Goal: Task Accomplishment & Management: Manage account settings

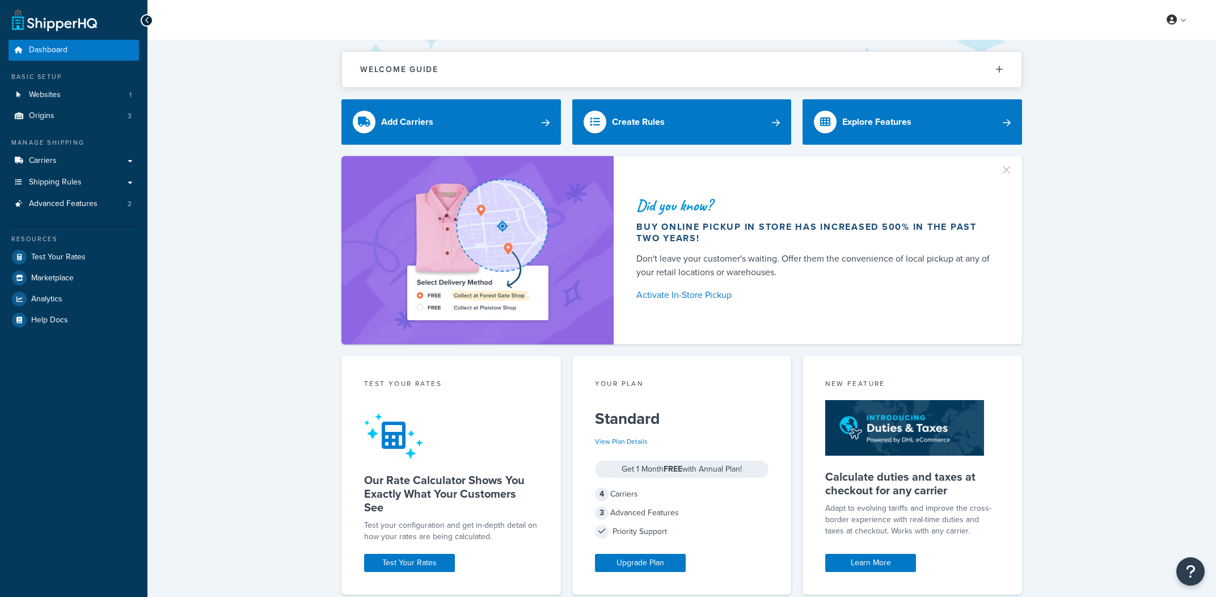
click at [95, 248] on link "Test Your Rates" at bounding box center [74, 257] width 130 height 20
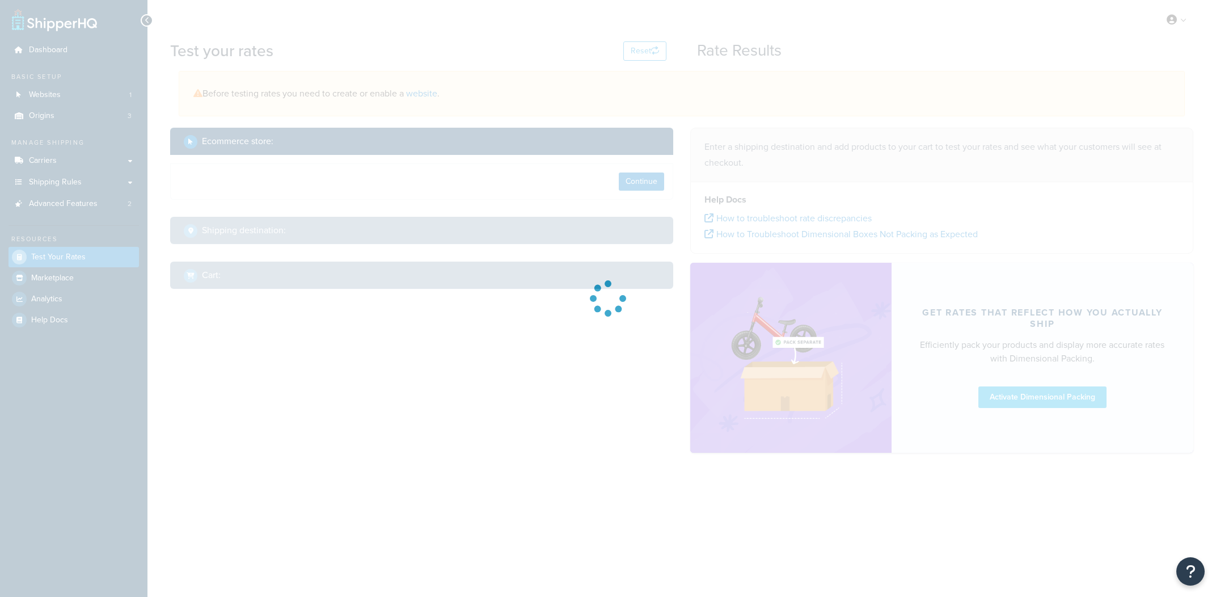
select select "TX"
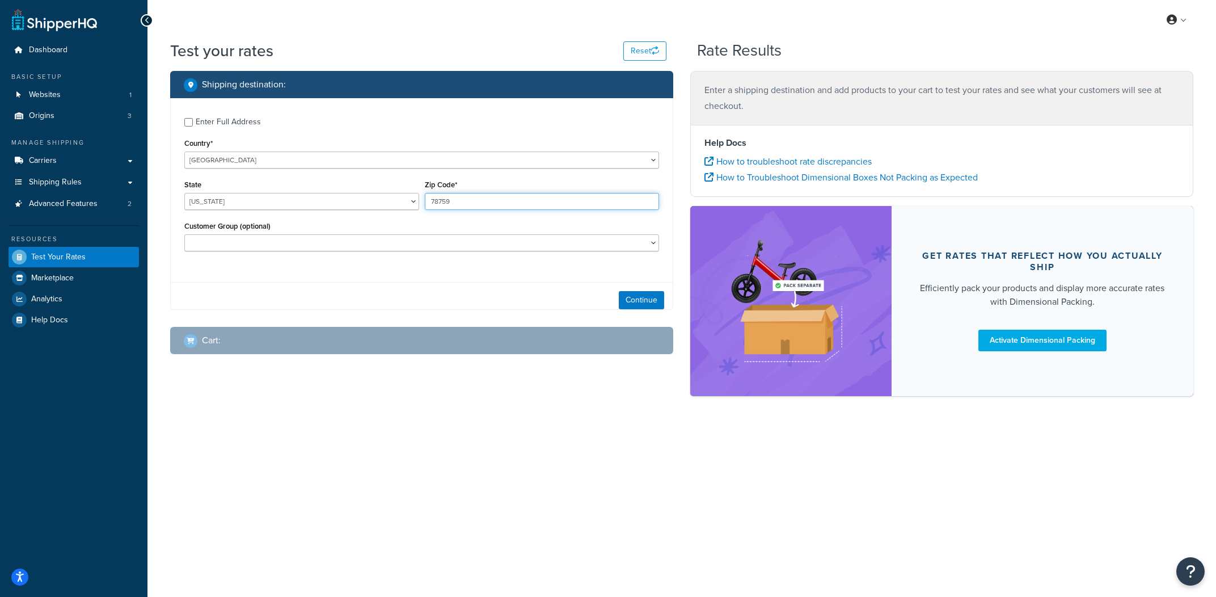
click at [537, 200] on input "78759" at bounding box center [542, 201] width 235 height 17
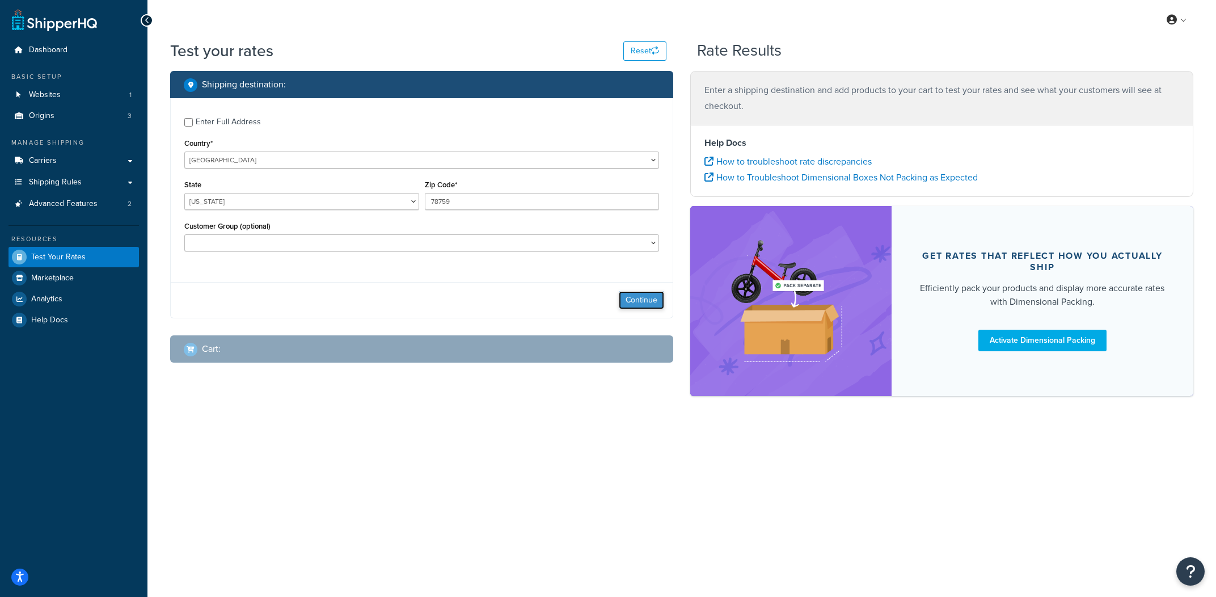
click at [656, 303] on button "Continue" at bounding box center [641, 300] width 45 height 18
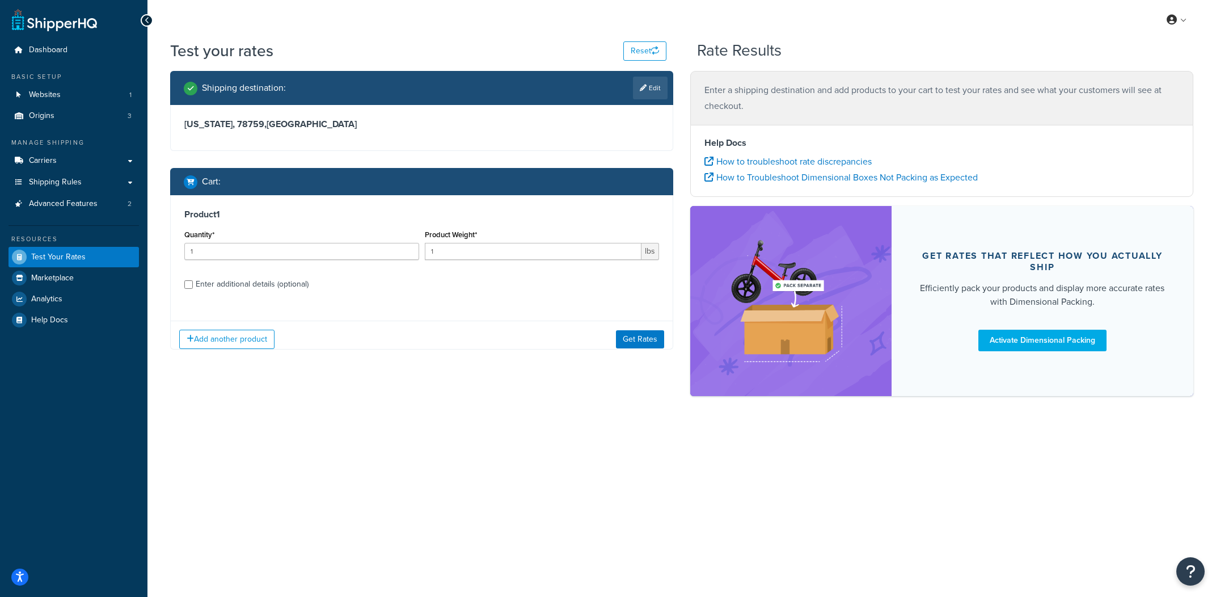
click at [613, 337] on div "Add another product Get Rates" at bounding box center [422, 338] width 502 height 37
click at [630, 337] on button "Get Rates" at bounding box center [640, 339] width 48 height 18
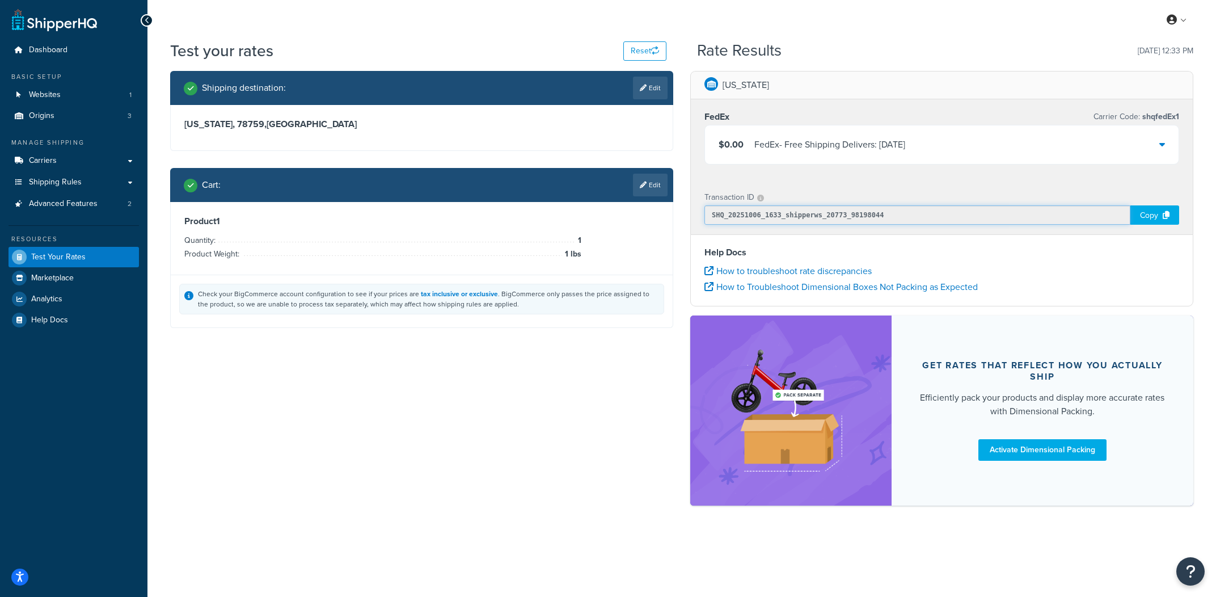
click at [865, 212] on input "SHQ_20251006_1633_shipperws_20773_98198044" at bounding box center [917, 214] width 426 height 19
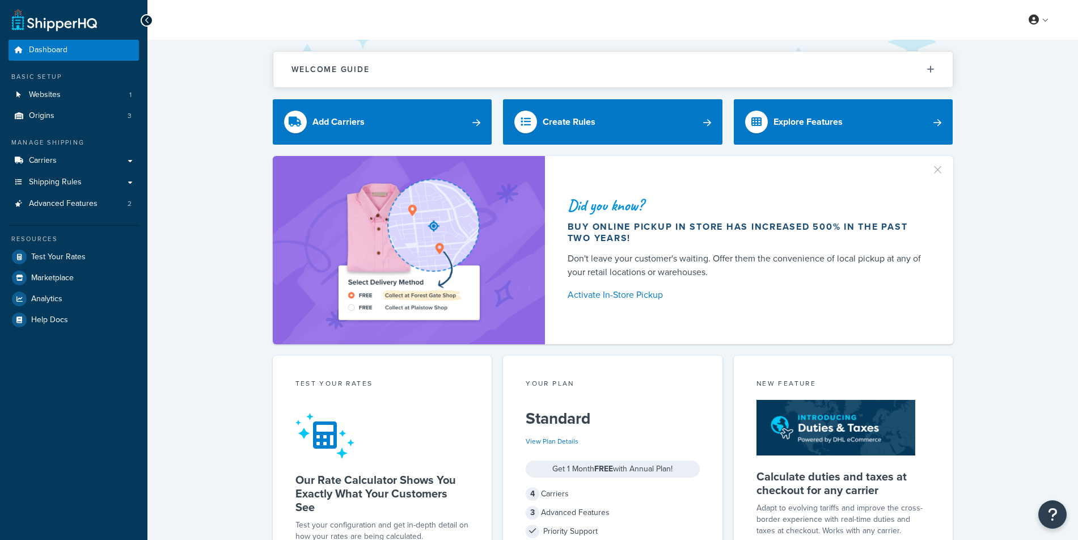
click at [75, 154] on link "Carriers" at bounding box center [74, 160] width 130 height 21
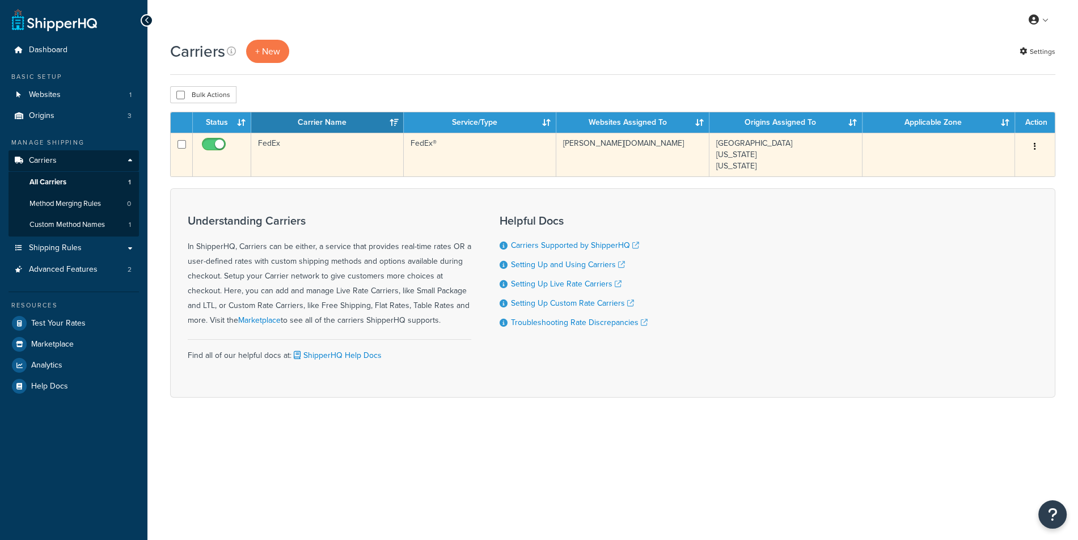
click at [332, 153] on td "FedEx" at bounding box center [327, 155] width 153 height 44
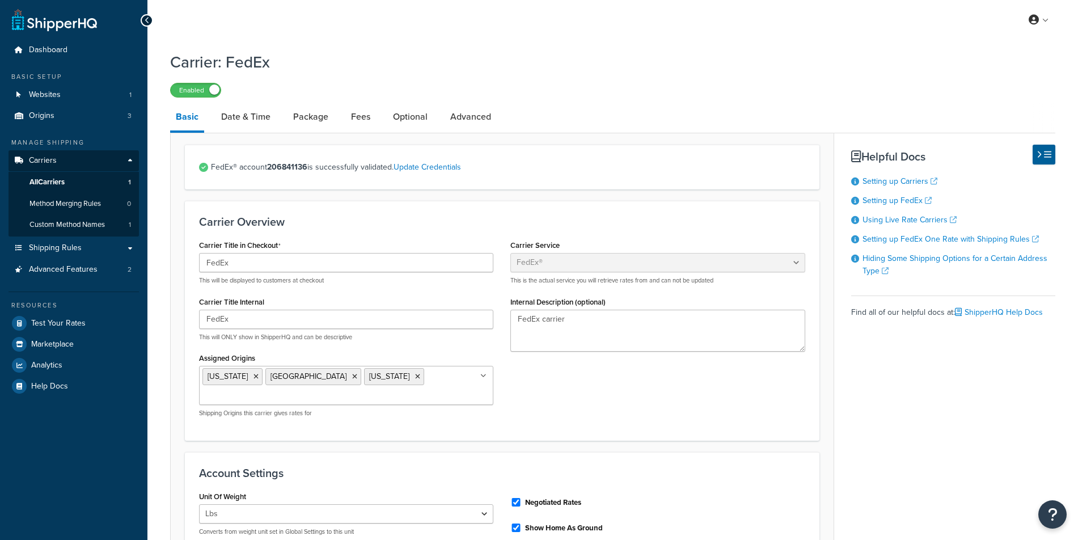
select select "fedEx"
select select "REGULAR_PICKUP"
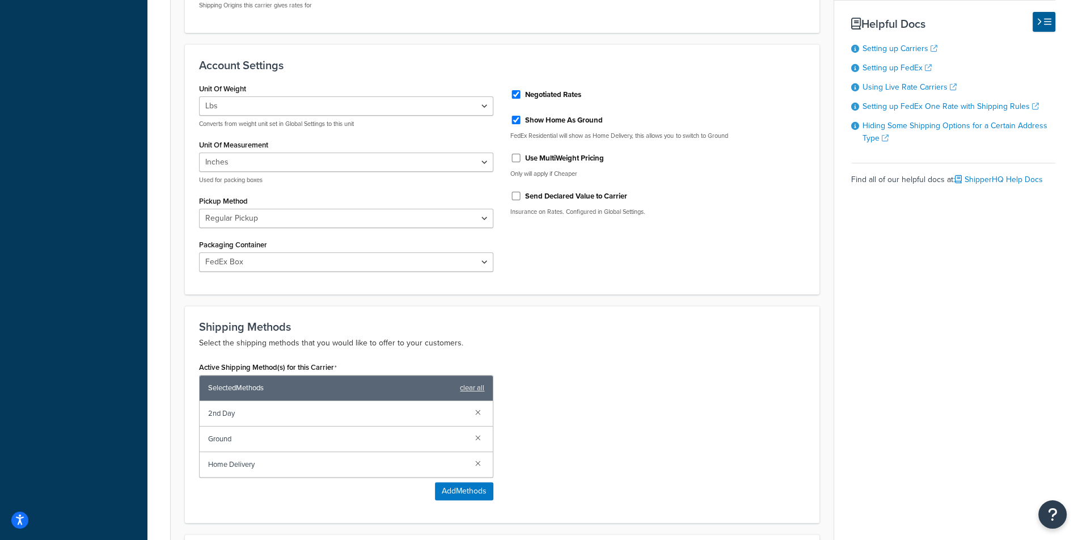
scroll to position [393, 0]
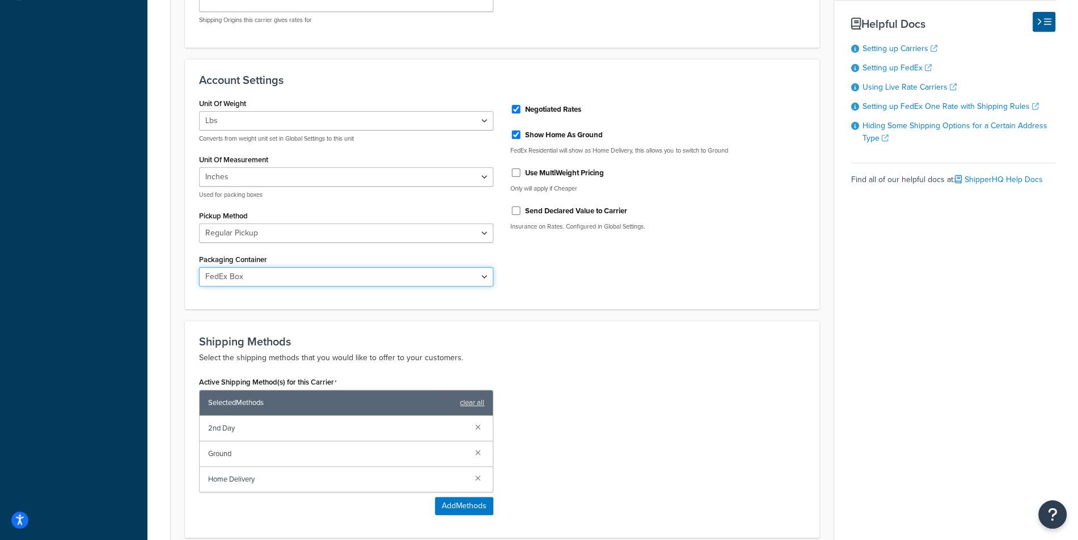
select select "YOUR_PACKAGING"
click option "Your Packaging" at bounding box center [0, 0] width 0 height 0
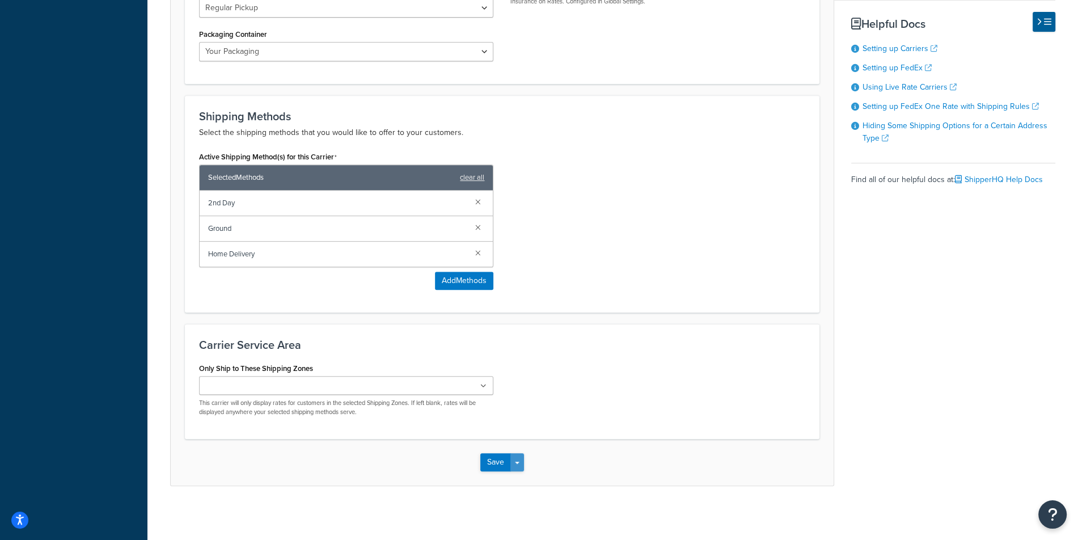
click at [519, 462] on button "Save Dropdown" at bounding box center [517, 462] width 14 height 18
click at [520, 472] on button "Save and Edit" at bounding box center [521, 483] width 83 height 24
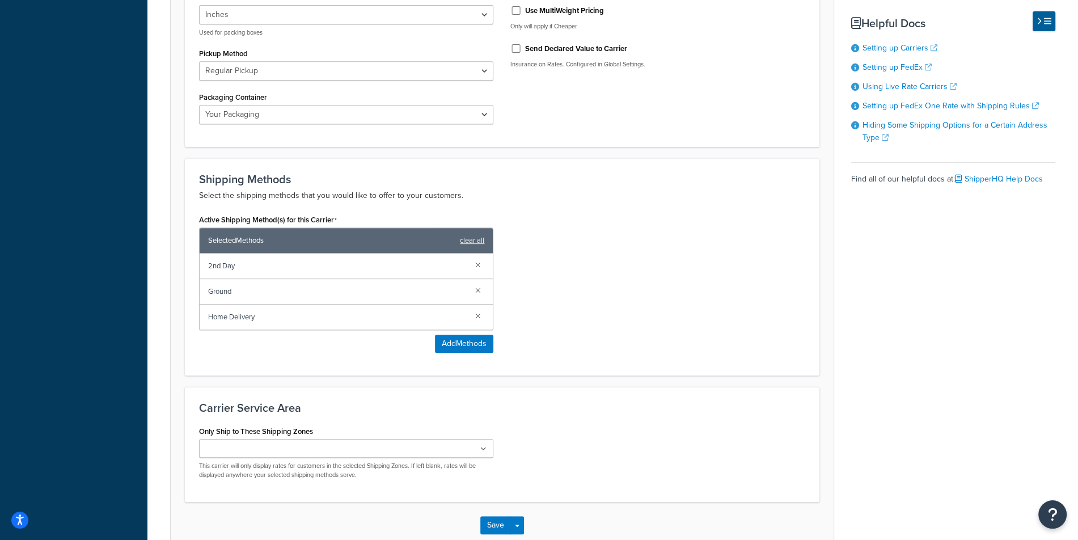
scroll to position [0, 0]
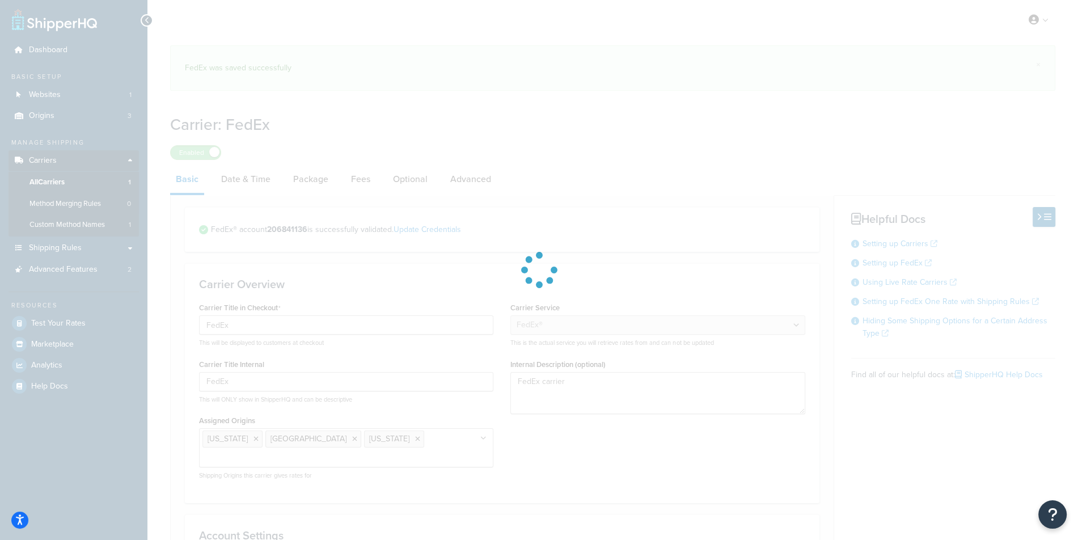
select select "fedEx"
select select "REGULAR_PICKUP"
select select "YOUR_PACKAGING"
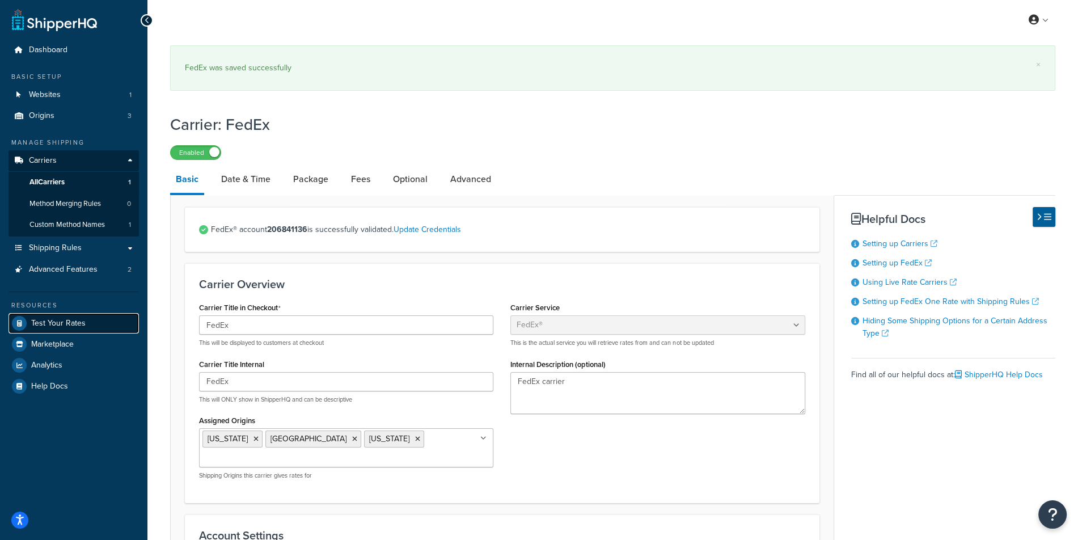
click at [78, 327] on span "Test Your Rates" at bounding box center [58, 324] width 54 height 10
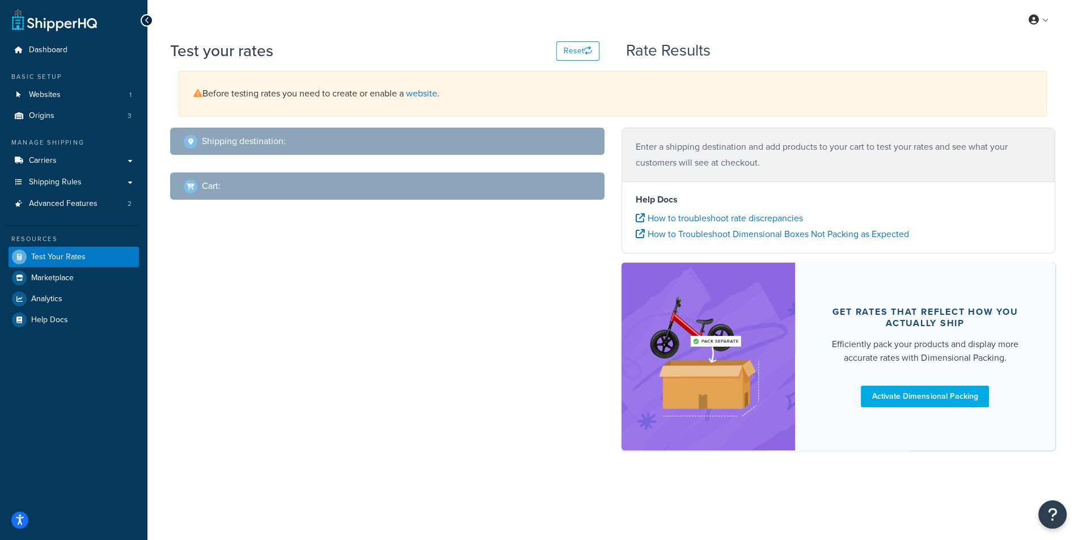
select select "TX"
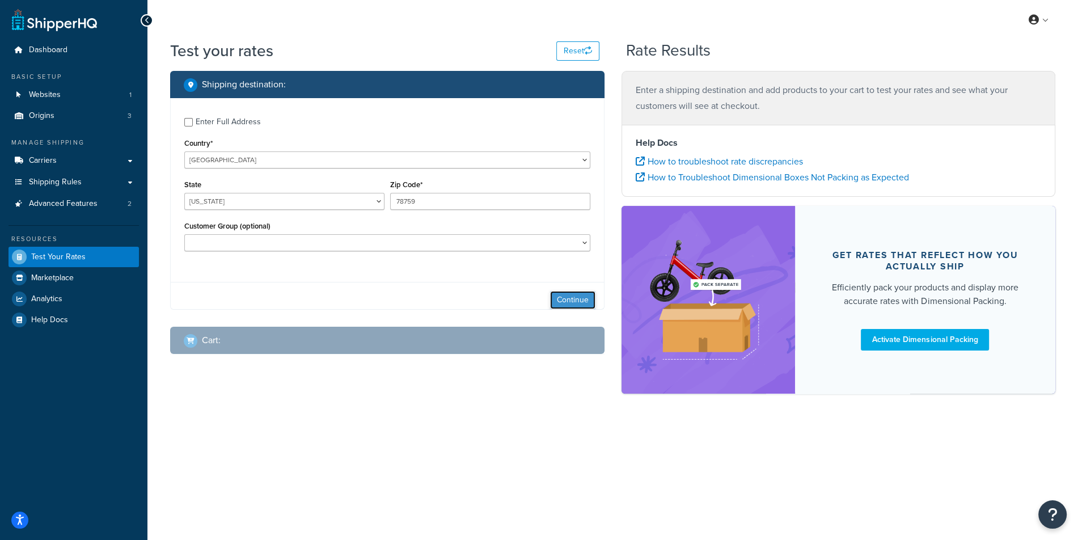
click at [570, 302] on button "Continue" at bounding box center [572, 300] width 45 height 18
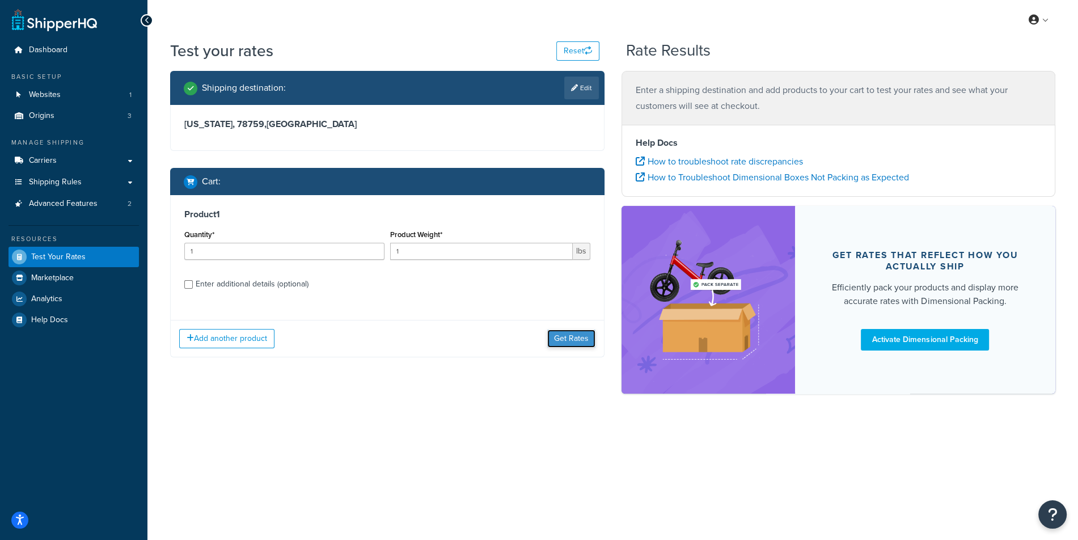
click at [562, 344] on button "Get Rates" at bounding box center [571, 339] width 48 height 18
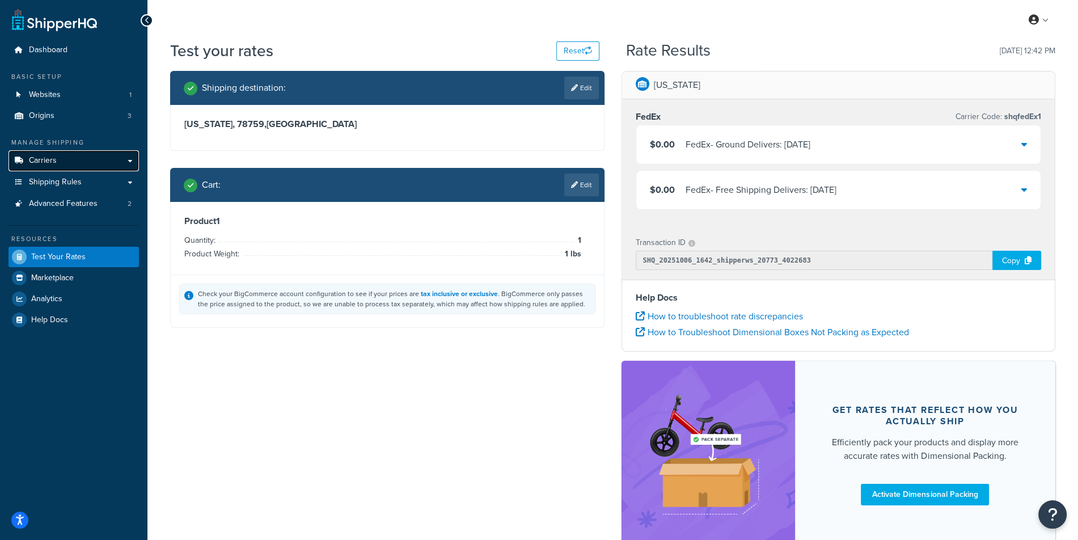
click at [105, 157] on link "Carriers" at bounding box center [74, 160] width 130 height 21
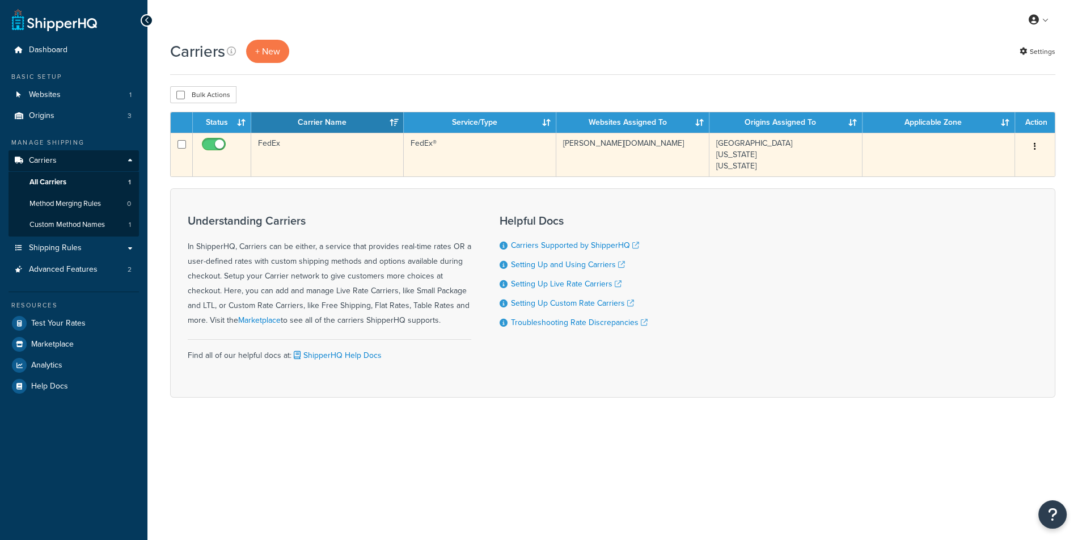
click at [401, 158] on td "FedEx" at bounding box center [327, 155] width 153 height 44
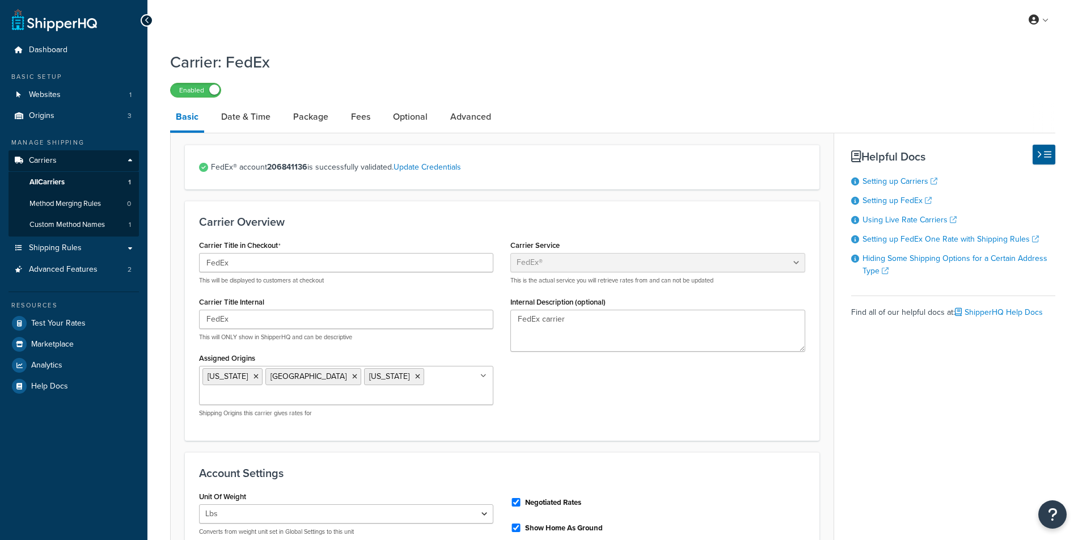
select select "fedEx"
select select "REGULAR_PICKUP"
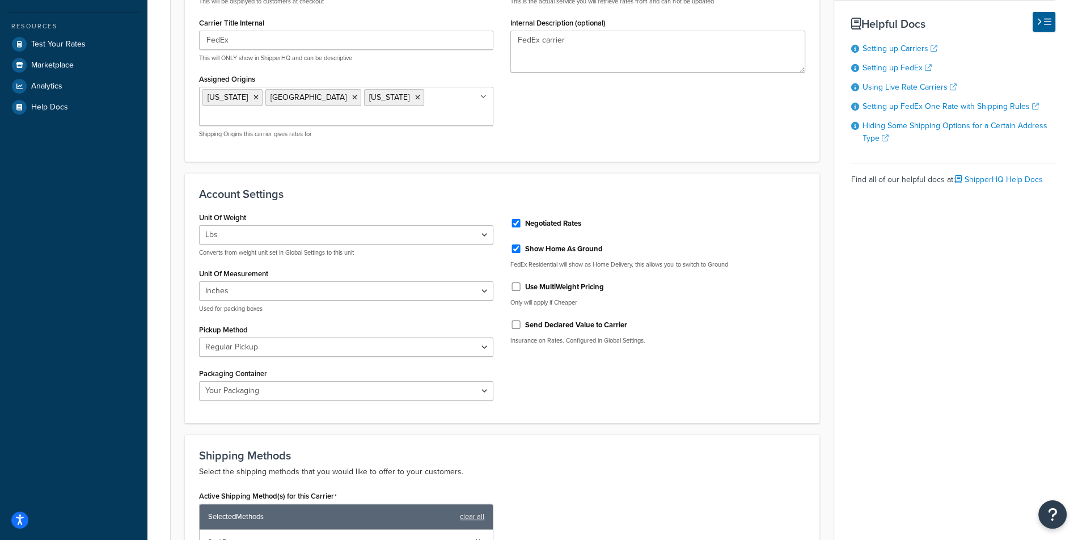
scroll to position [283, 0]
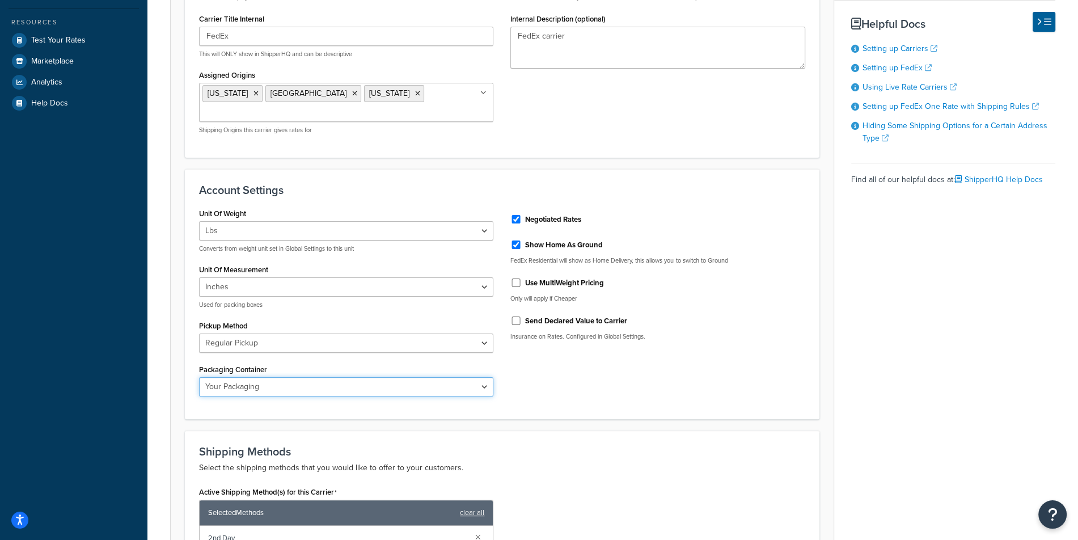
select select "FEDEX_BOX"
click option "FedEx Box" at bounding box center [0, 0] width 0 height 0
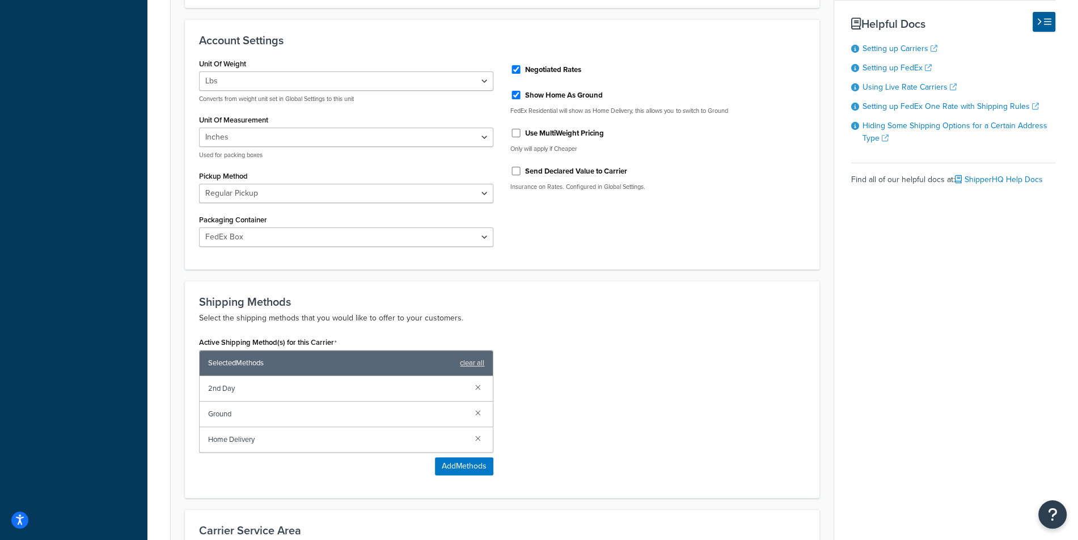
scroll to position [454, 0]
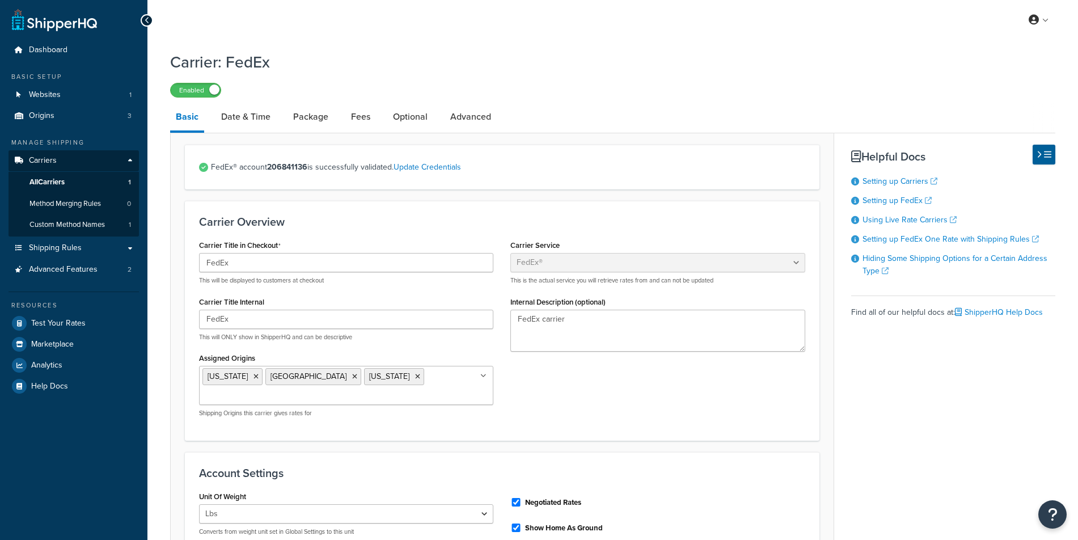
select select "fedEx"
select select "REGULAR_PICKUP"
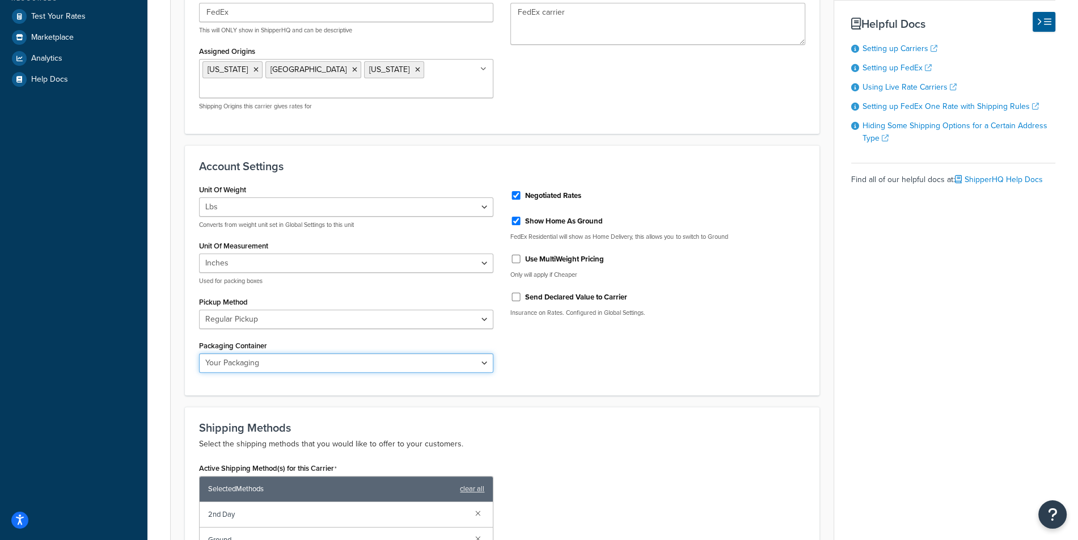
click at [199, 353] on select "FedEx 10kg Box FedEx 25kg Box FedEx Box FedEx Envelope FedEx Pak FedEx Tube You…" at bounding box center [346, 362] width 294 height 19
select select "FEDEX_BOX"
click option "FedEx Box" at bounding box center [0, 0] width 0 height 0
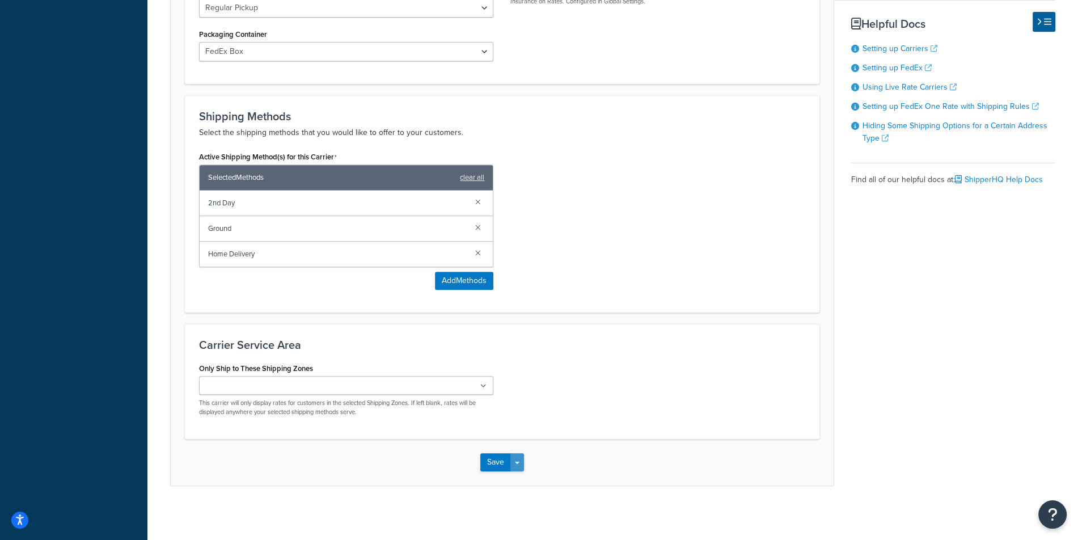
click at [523, 462] on button "Save Dropdown" at bounding box center [517, 462] width 14 height 18
click at [520, 472] on button "Save and Edit" at bounding box center [521, 483] width 83 height 24
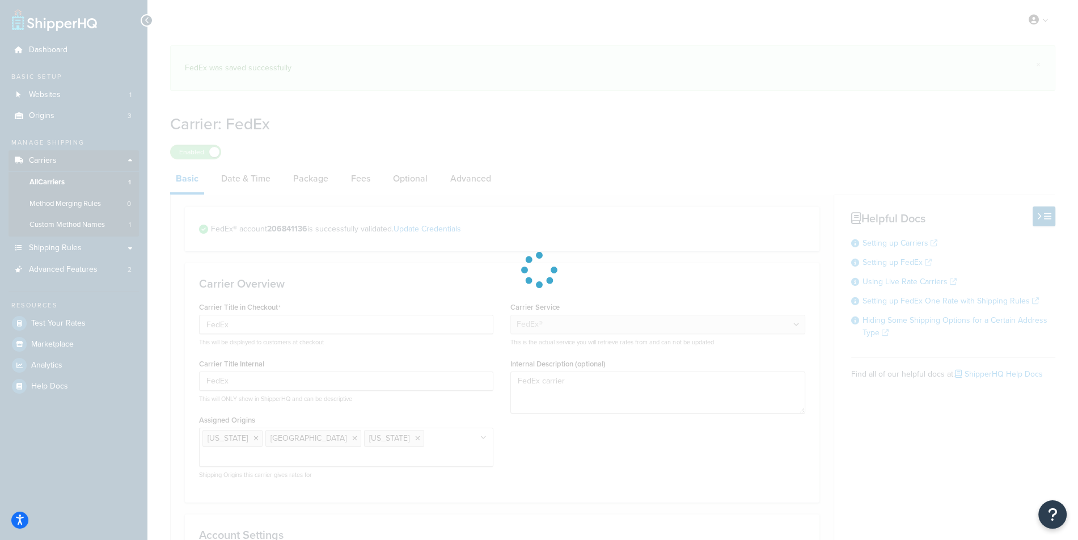
select select "fedEx"
select select "REGULAR_PICKUP"
select select "FEDEX_BOX"
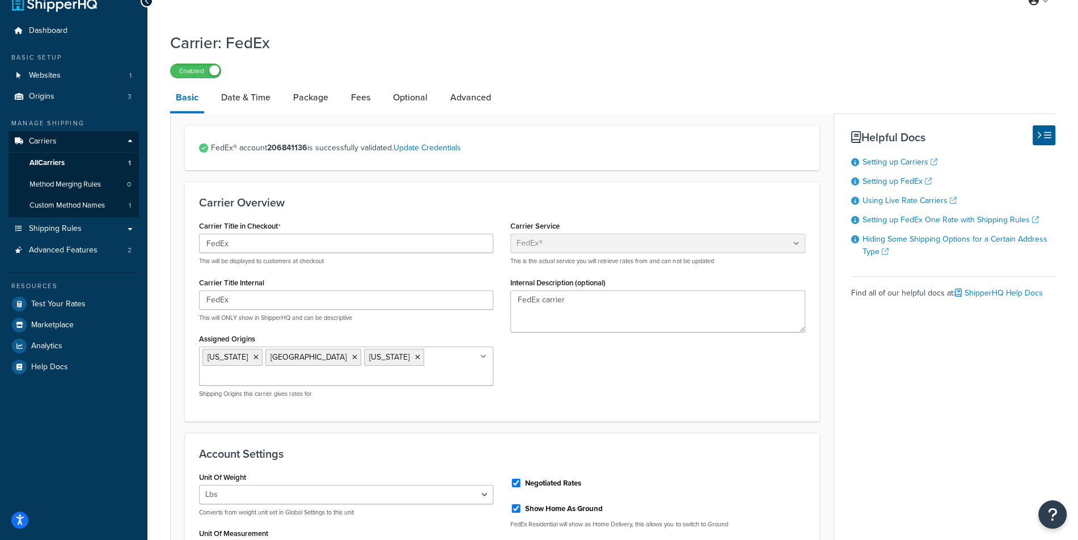
scroll to position [20, 0]
